Goal: Information Seeking & Learning: Learn about a topic

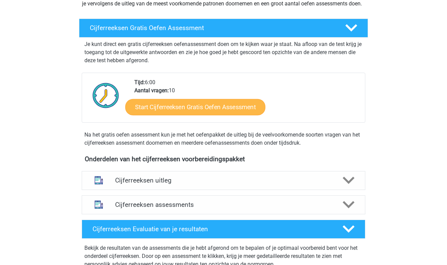
scroll to position [111, 0]
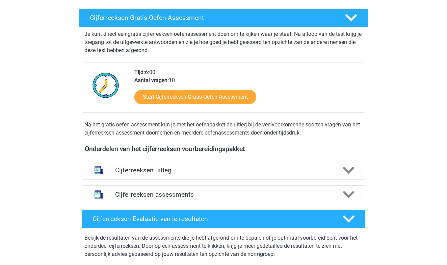
click at [350, 176] on icon at bounding box center [349, 170] width 12 height 12
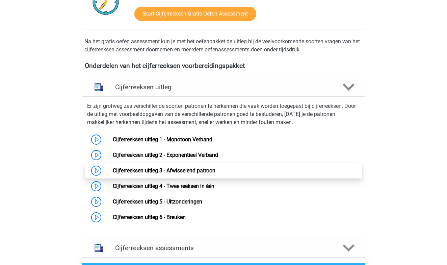
scroll to position [225, 0]
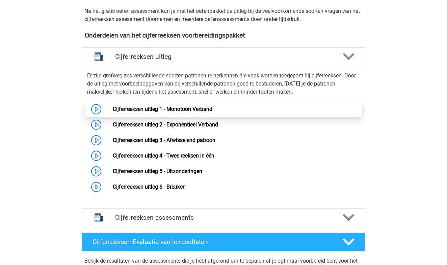
click at [113, 112] on link "Cijferreeksen uitleg 1 - Monotoon Verband" at bounding box center [163, 109] width 100 height 6
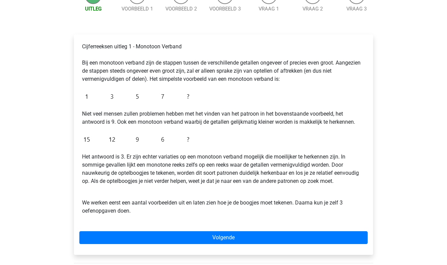
scroll to position [82, 0]
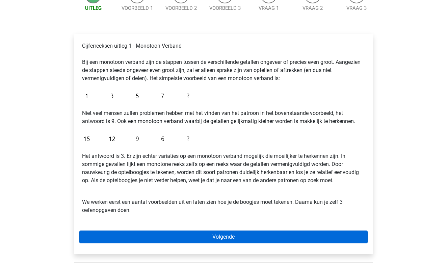
click at [154, 233] on link "Volgende" at bounding box center [223, 236] width 289 height 13
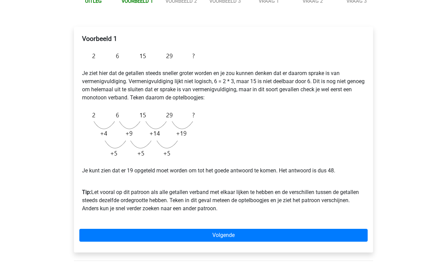
scroll to position [100, 0]
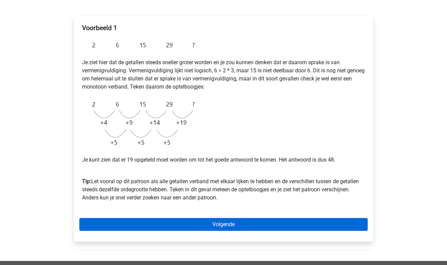
click at [238, 219] on link "Volgende" at bounding box center [223, 224] width 289 height 13
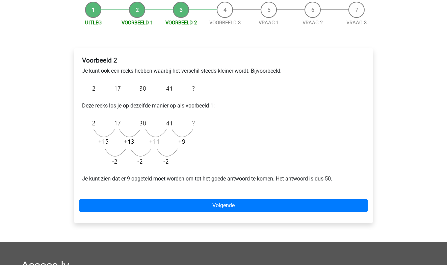
scroll to position [78, 0]
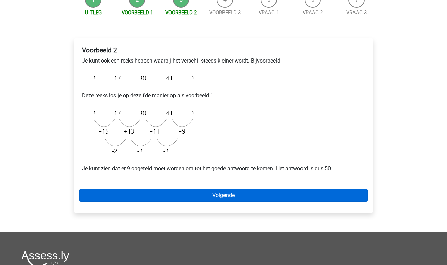
click at [222, 195] on link "Volgende" at bounding box center [223, 195] width 289 height 13
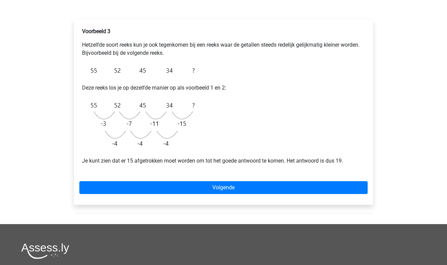
scroll to position [119, 0]
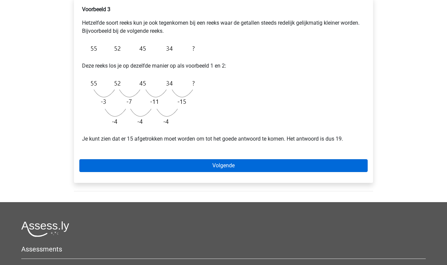
click at [212, 165] on link "Volgende" at bounding box center [223, 165] width 289 height 13
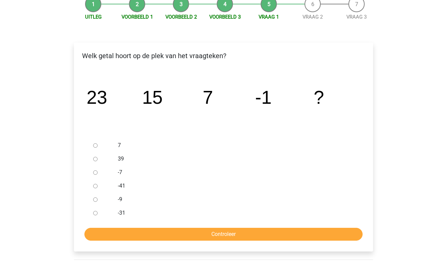
scroll to position [92, 0]
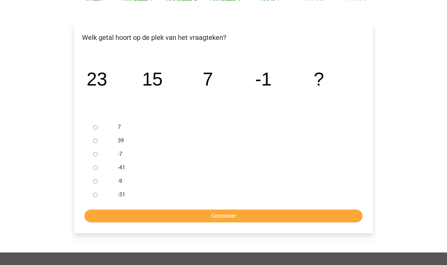
click at [96, 181] on input "-9" at bounding box center [95, 181] width 4 height 4
radio input "true"
click at [137, 216] on input "Controleer" at bounding box center [223, 215] width 278 height 13
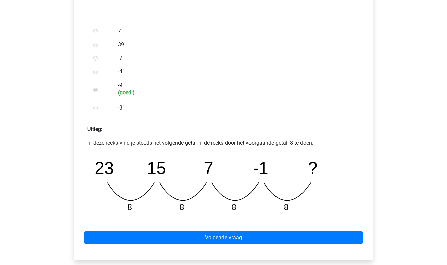
scroll to position [189, 0]
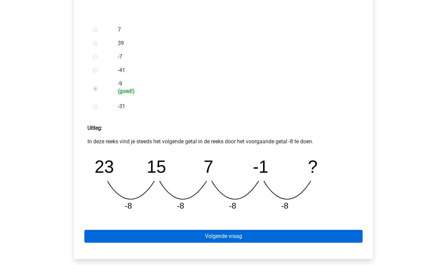
click at [204, 238] on link "Volgende vraag" at bounding box center [223, 236] width 278 height 13
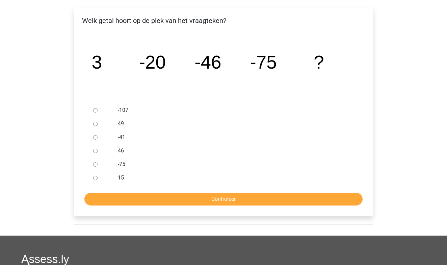
scroll to position [109, 0]
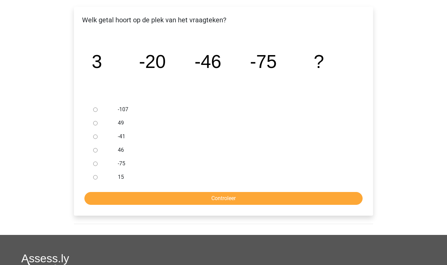
click at [96, 163] on input "-75" at bounding box center [95, 164] width 4 height 4
radio input "true"
click at [116, 197] on input "Controleer" at bounding box center [223, 198] width 278 height 13
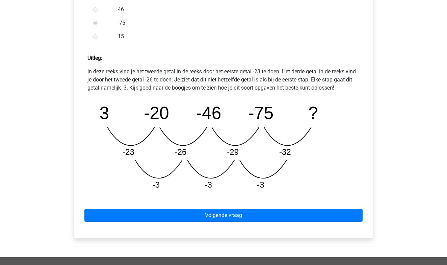
scroll to position [247, 0]
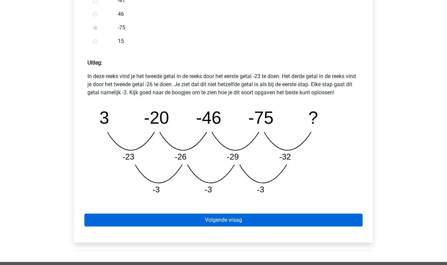
click at [141, 222] on link "Volgende vraag" at bounding box center [223, 220] width 278 height 13
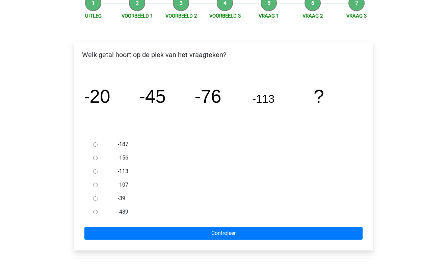
scroll to position [75, 0]
